Goal: Use online tool/utility: Utilize a website feature to perform a specific function

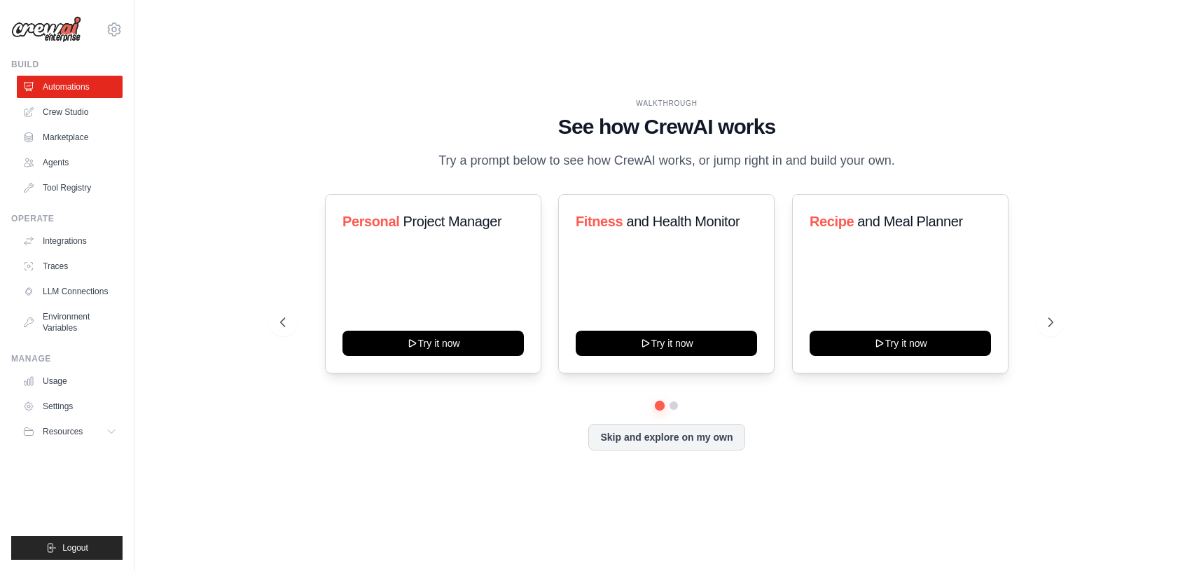
click at [672, 482] on div "WALKTHROUGH See how CrewAI works Try a prompt below to see how CrewAI works, or…" at bounding box center [667, 285] width 1020 height 543
click at [443, 474] on div "WALKTHROUGH See how CrewAI works Try a prompt below to see how CrewAI works, or…" at bounding box center [667, 285] width 1020 height 543
click at [81, 111] on link "Crew Studio" at bounding box center [71, 112] width 106 height 22
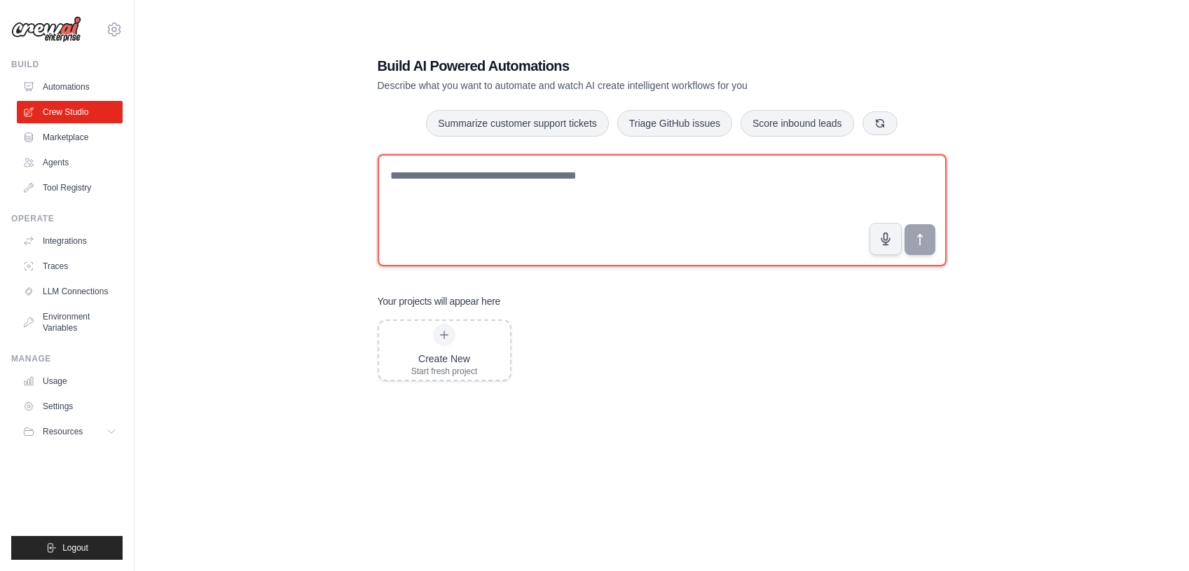
click at [527, 227] on textarea at bounding box center [662, 210] width 569 height 112
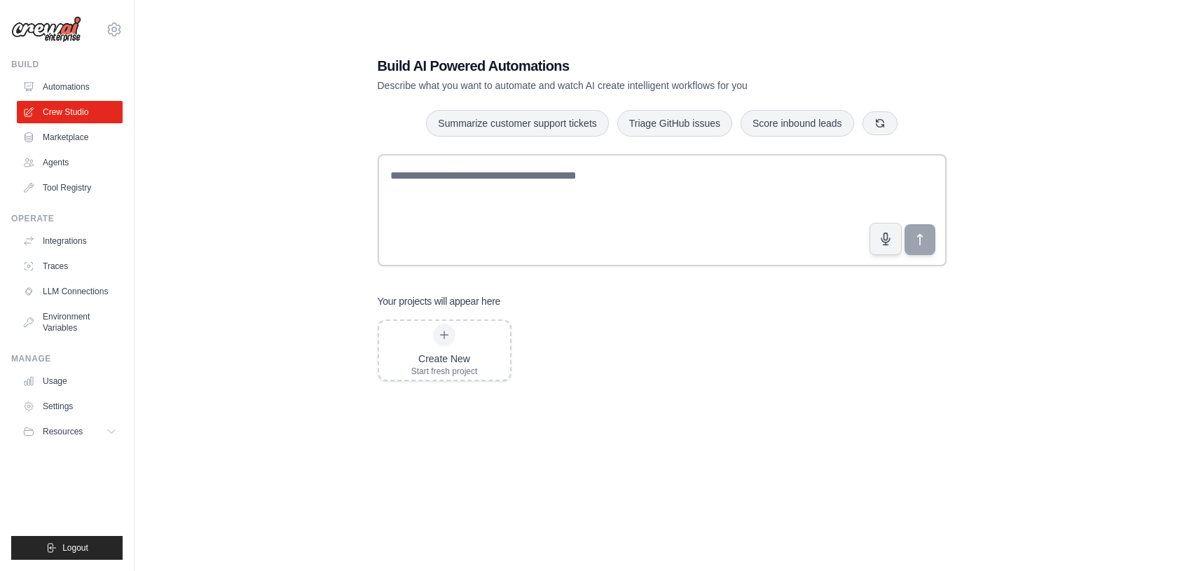
click at [501, 80] on p "Describe what you want to automate and watch AI create intelligent workflows fo…" at bounding box center [613, 85] width 471 height 14
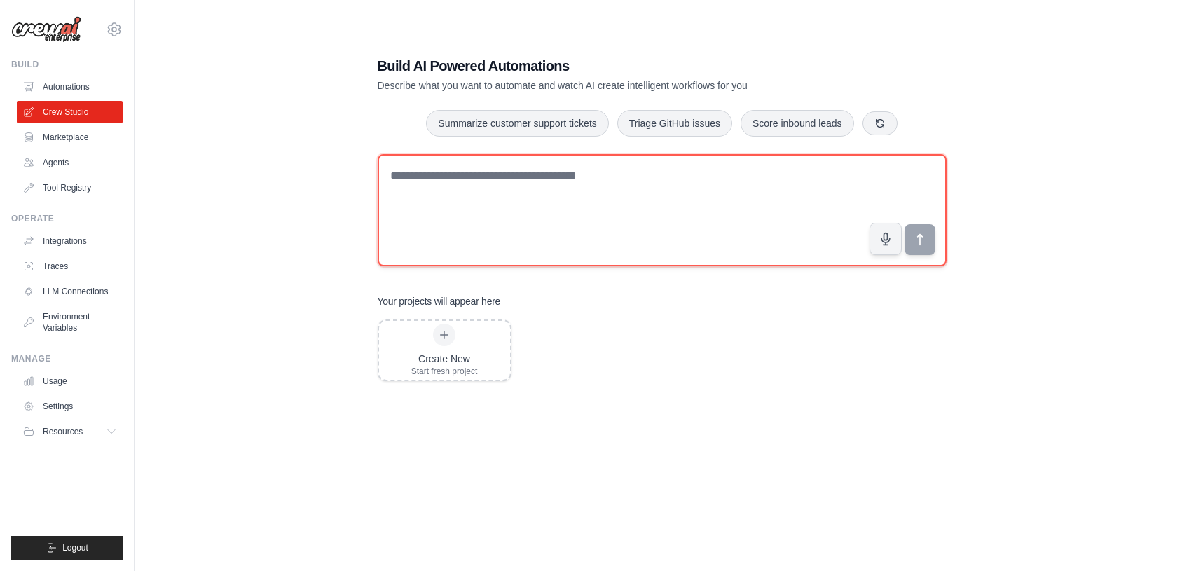
click at [504, 227] on textarea at bounding box center [662, 210] width 569 height 112
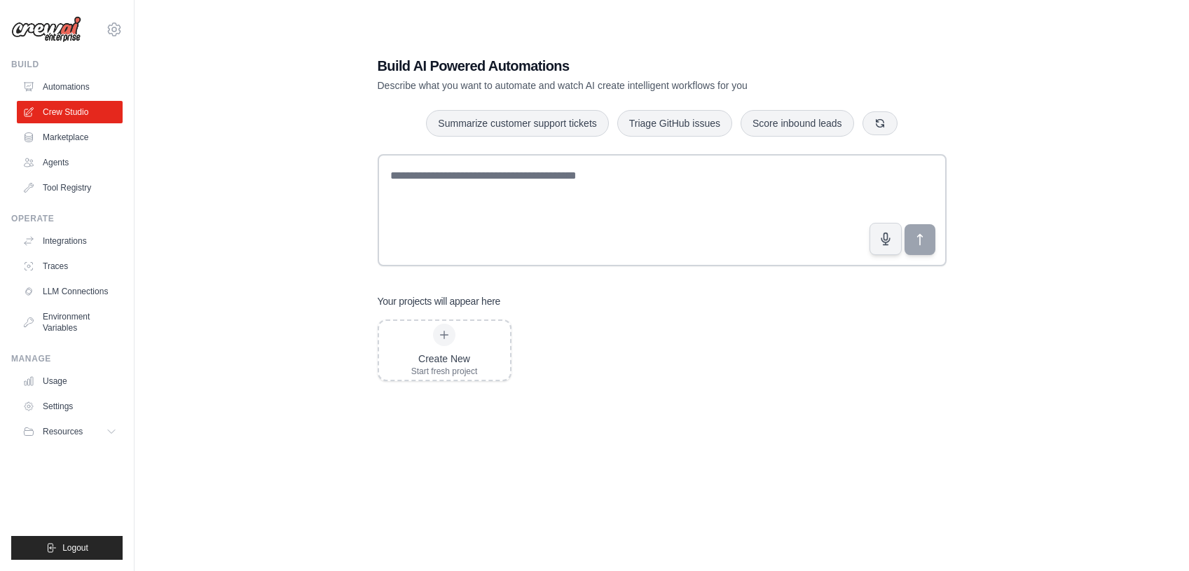
click at [579, 393] on div "Create New Start fresh project" at bounding box center [662, 431] width 569 height 224
